Goal: Information Seeking & Learning: Understand process/instructions

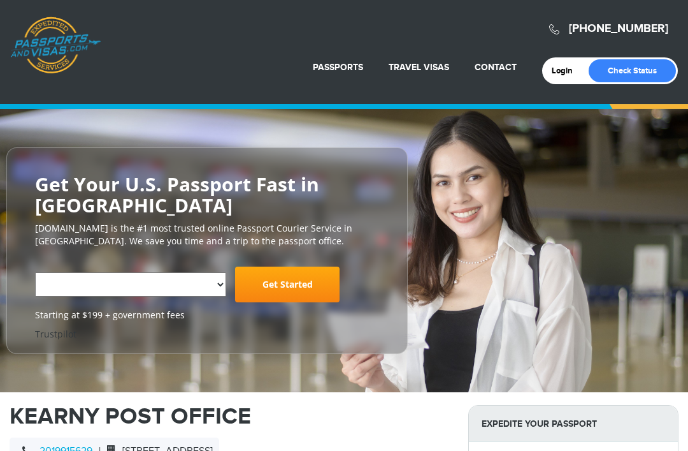
select select "**********"
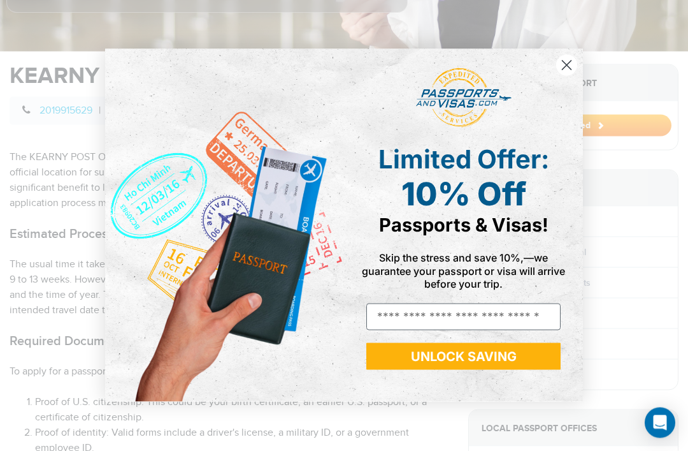
scroll to position [393, 0]
click at [565, 76] on circle "Close dialog" at bounding box center [566, 65] width 21 height 21
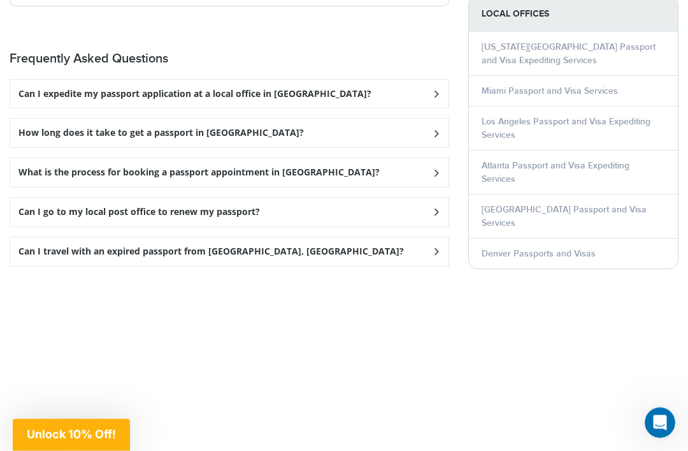
scroll to position [1722, 0]
click at [434, 207] on icon at bounding box center [436, 211] width 13 height 8
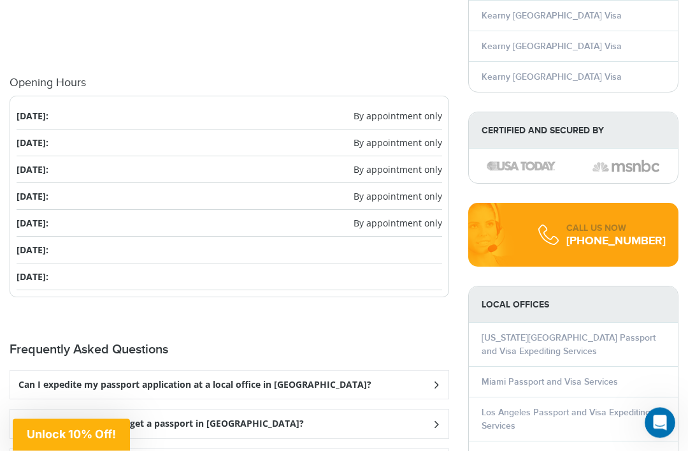
scroll to position [1431, 0]
click at [417, 114] on span "By appointment only" at bounding box center [398, 115] width 89 height 13
click at [420, 115] on span "By appointment only" at bounding box center [398, 115] width 89 height 13
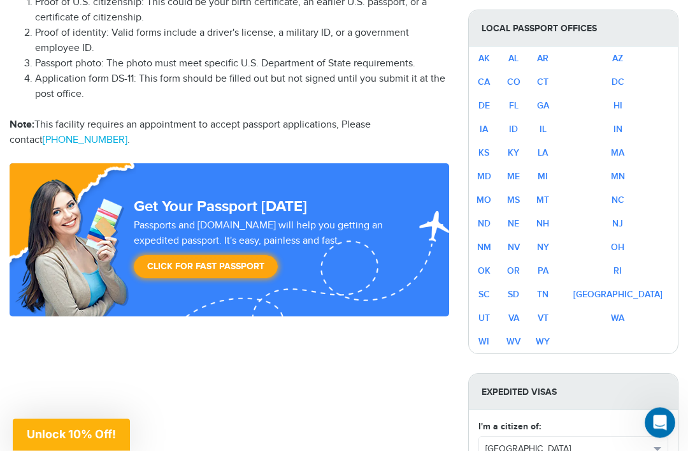
scroll to position [791, 0]
click at [623, 218] on link "NJ" at bounding box center [617, 223] width 11 height 11
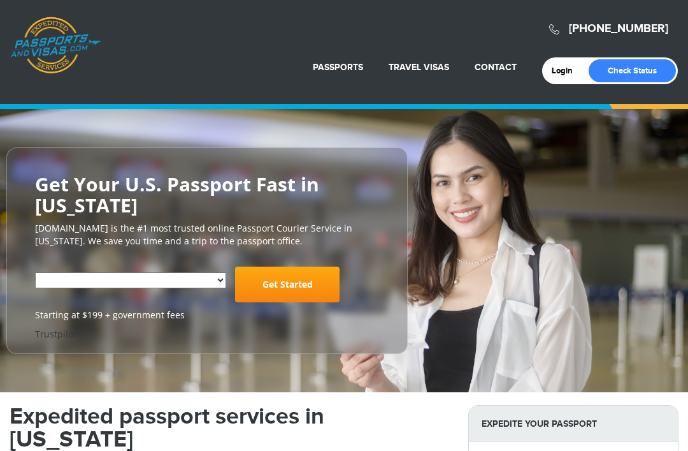
select select "**********"
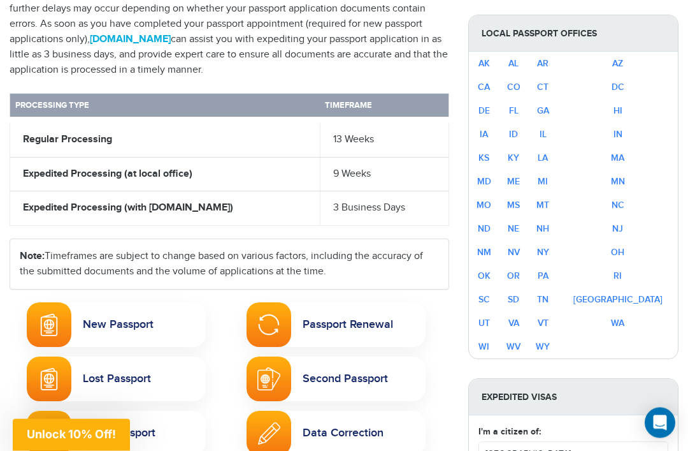
scroll to position [546, 0]
click at [323, 338] on link "Passport Renewal" at bounding box center [336, 324] width 179 height 45
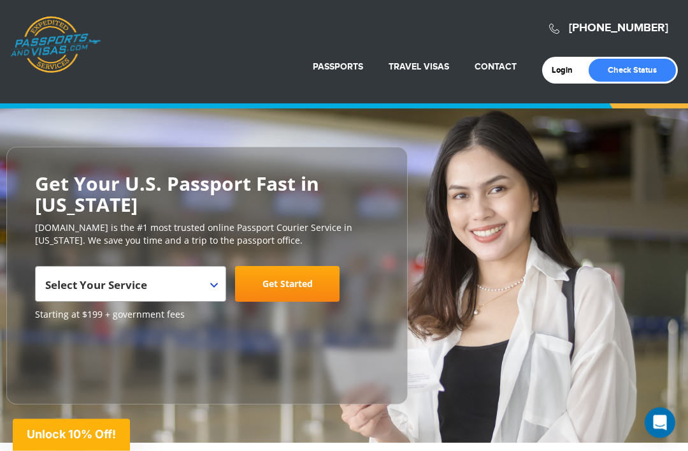
scroll to position [0, 0]
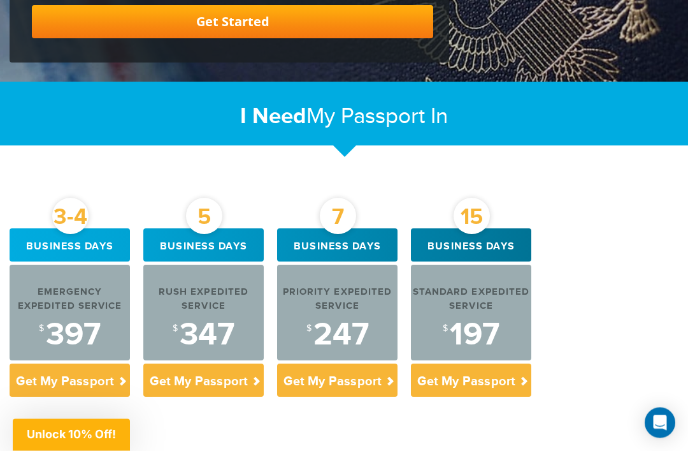
scroll to position [394, 0]
